Goal: Register for event/course

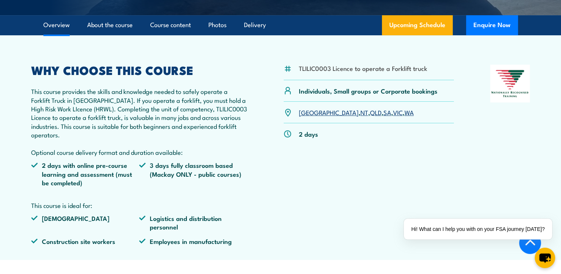
scroll to position [208, 0]
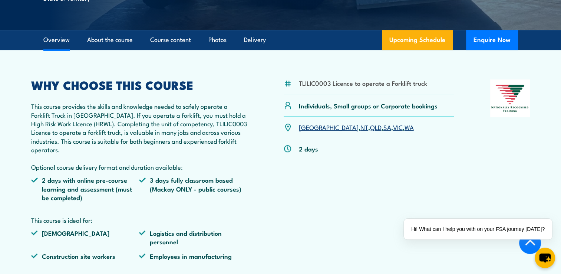
click at [405, 128] on link "WA" at bounding box center [409, 126] width 9 height 9
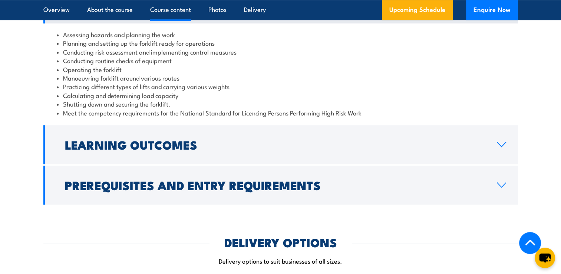
scroll to position [707, 0]
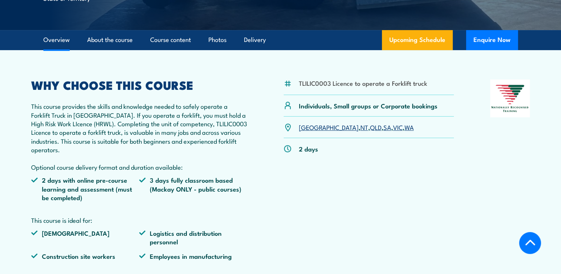
scroll to position [208, 0]
